Goal: Task Accomplishment & Management: Manage account settings

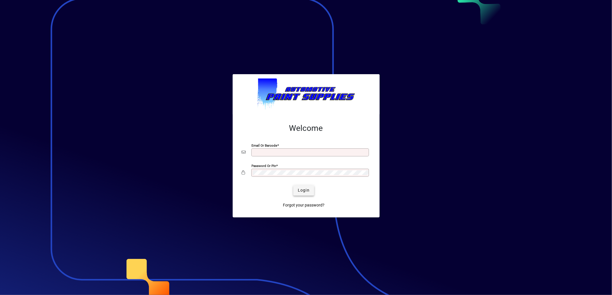
type input "**********"
click at [305, 191] on span "Login" at bounding box center [304, 191] width 12 height 6
